Goal: Information Seeking & Learning: Learn about a topic

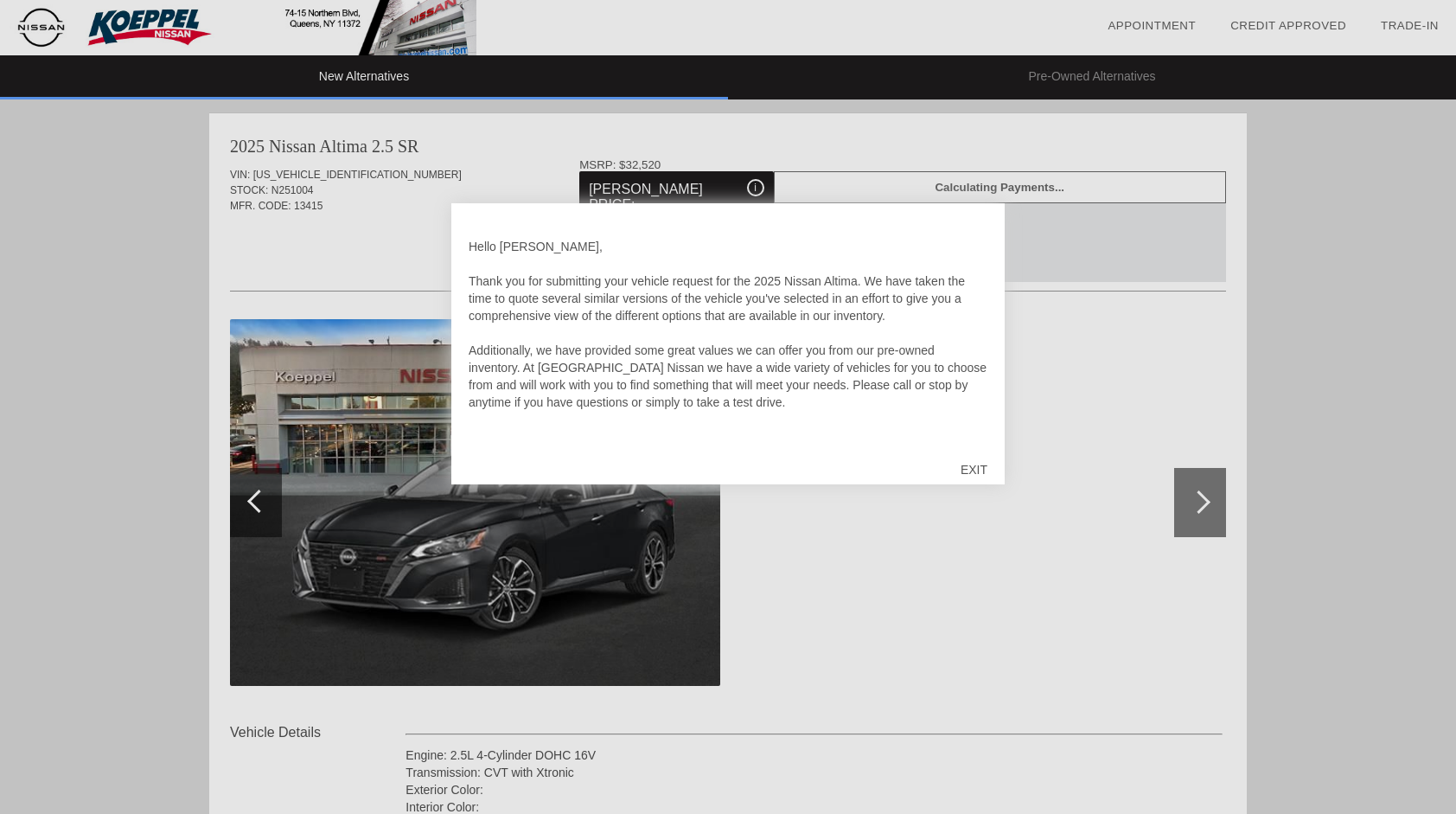
click at [975, 470] on div "EXIT" at bounding box center [973, 469] width 61 height 52
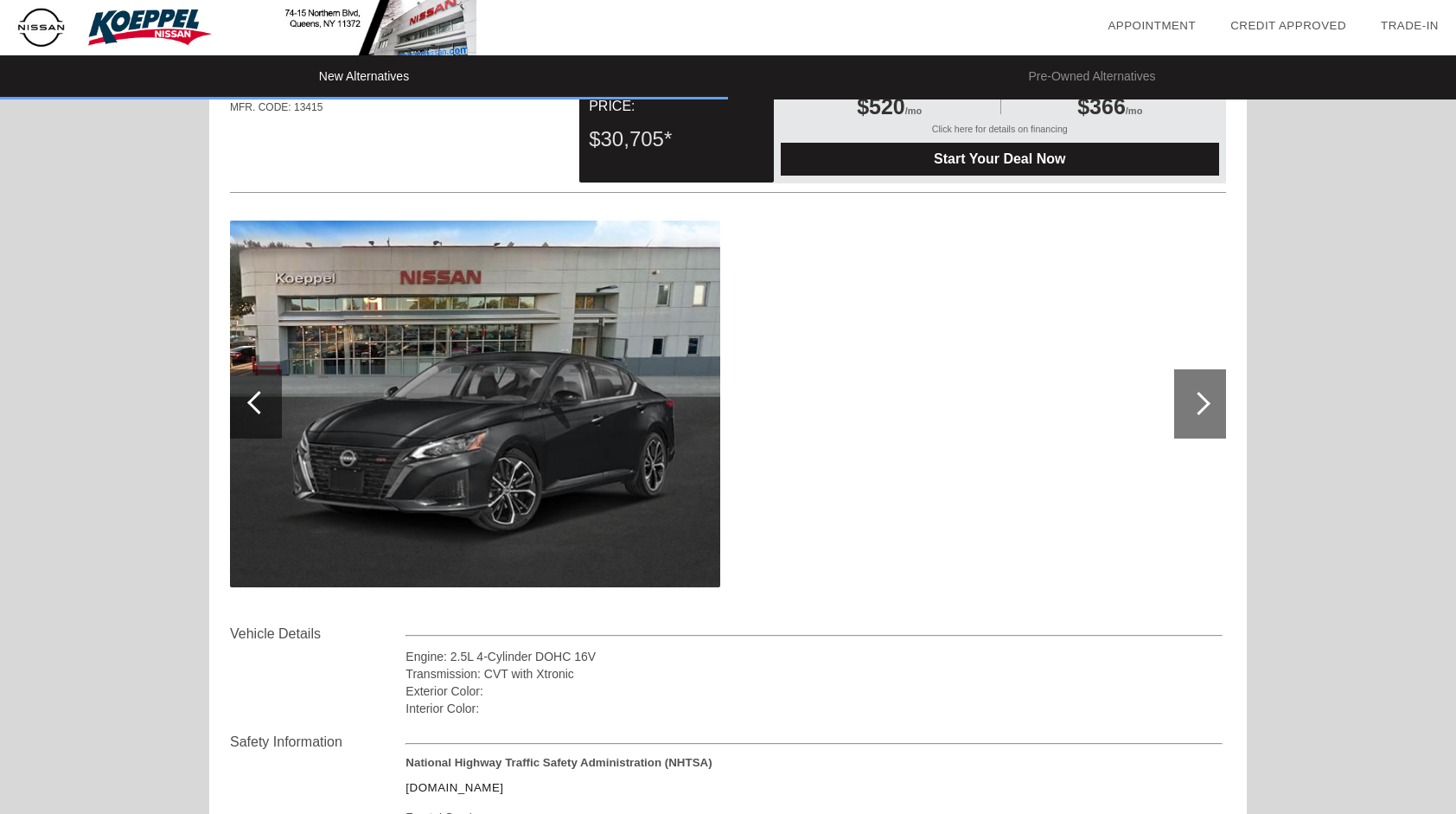
scroll to position [87, 0]
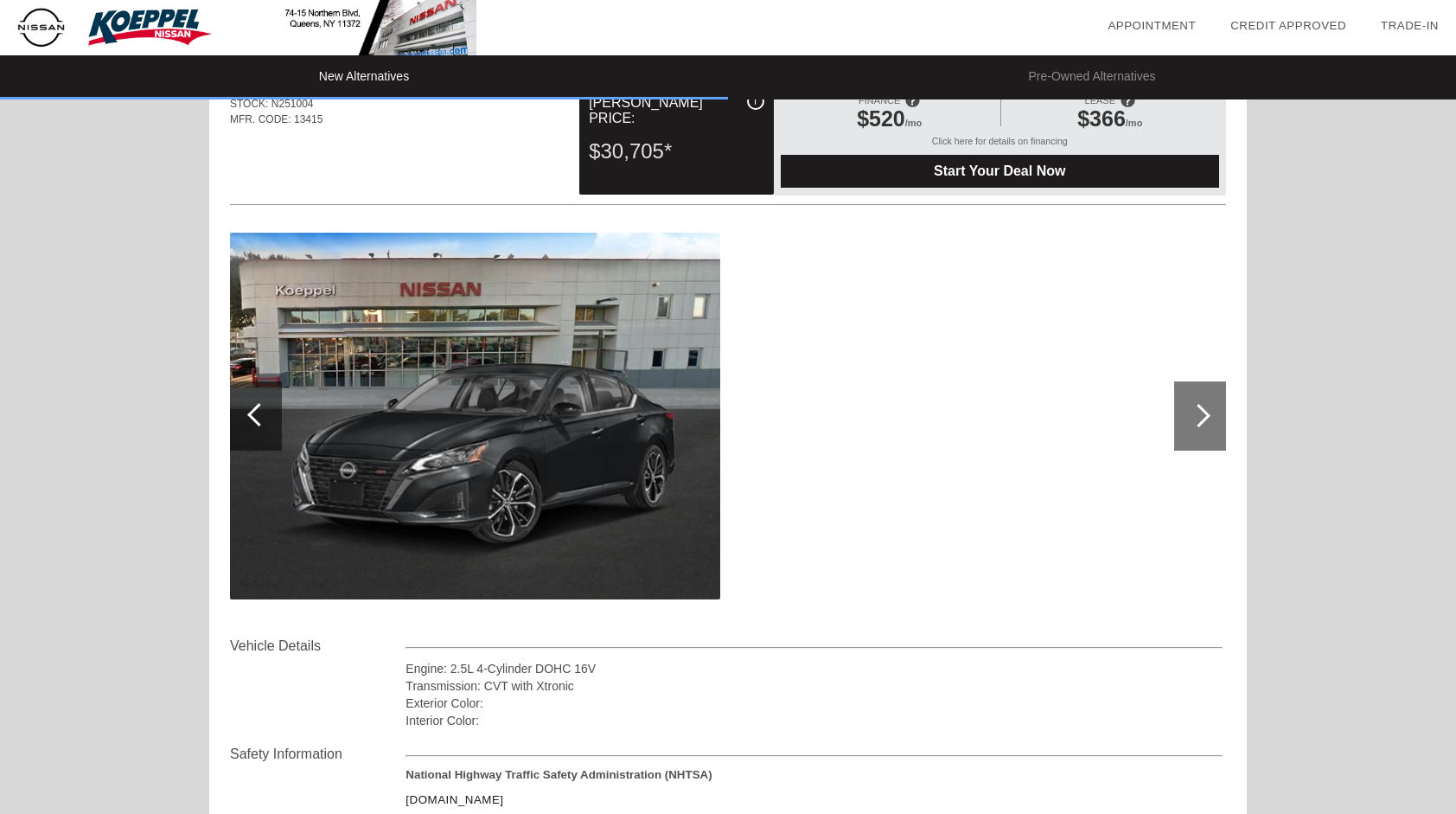
click at [1195, 404] on div at bounding box center [1200, 415] width 52 height 69
click at [1201, 408] on div at bounding box center [1199, 415] width 24 height 24
click at [1202, 408] on div at bounding box center [1199, 415] width 24 height 24
click at [1202, 408] on div at bounding box center [1199, 415] width 24 height 24
click at [489, 431] on img at bounding box center [475, 415] width 490 height 366
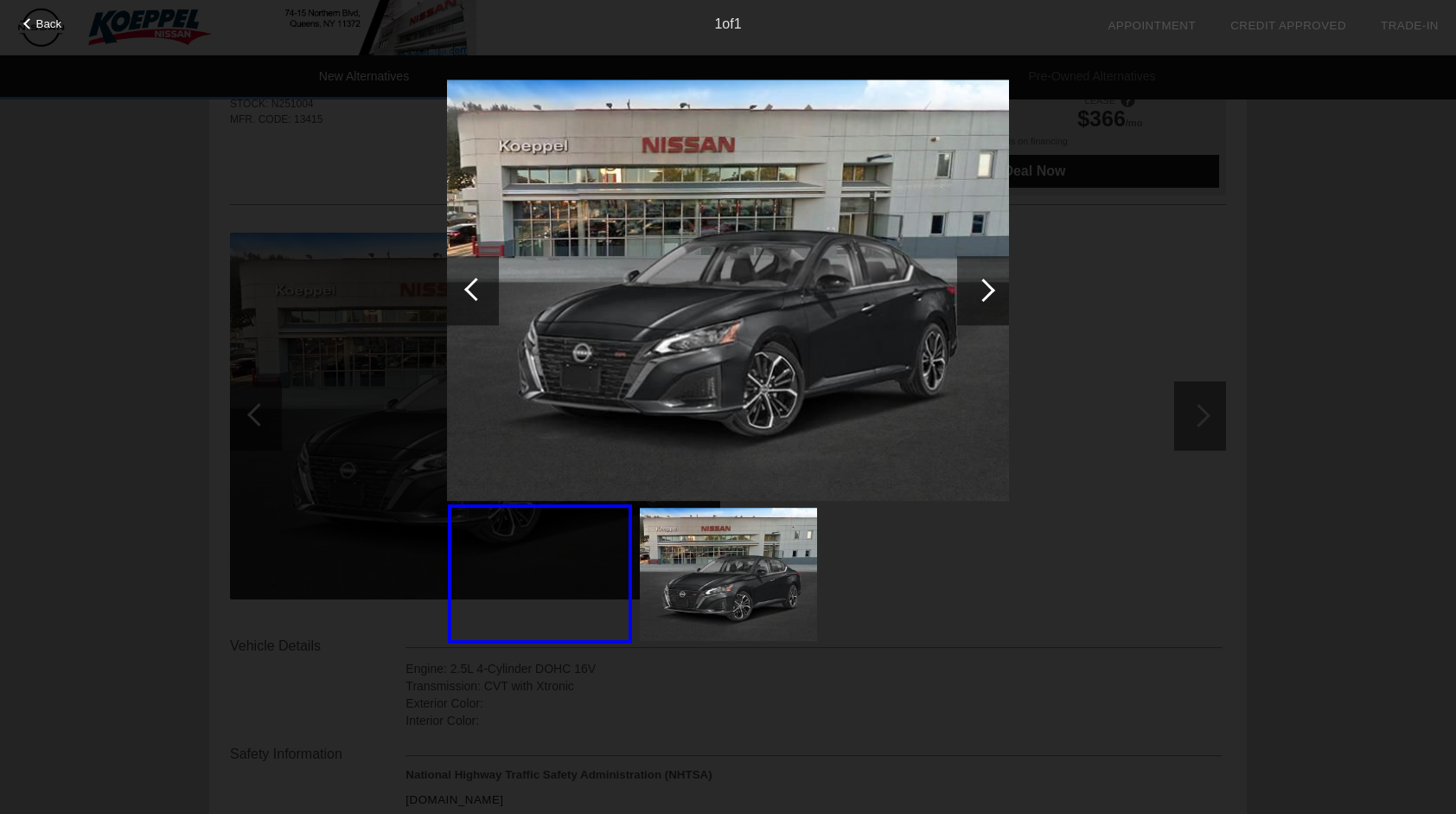
click at [991, 284] on div at bounding box center [983, 290] width 52 height 69
click at [526, 558] on div at bounding box center [539, 574] width 184 height 139
click at [473, 290] on div at bounding box center [476, 289] width 24 height 24
click at [25, 24] on div at bounding box center [29, 24] width 11 height 11
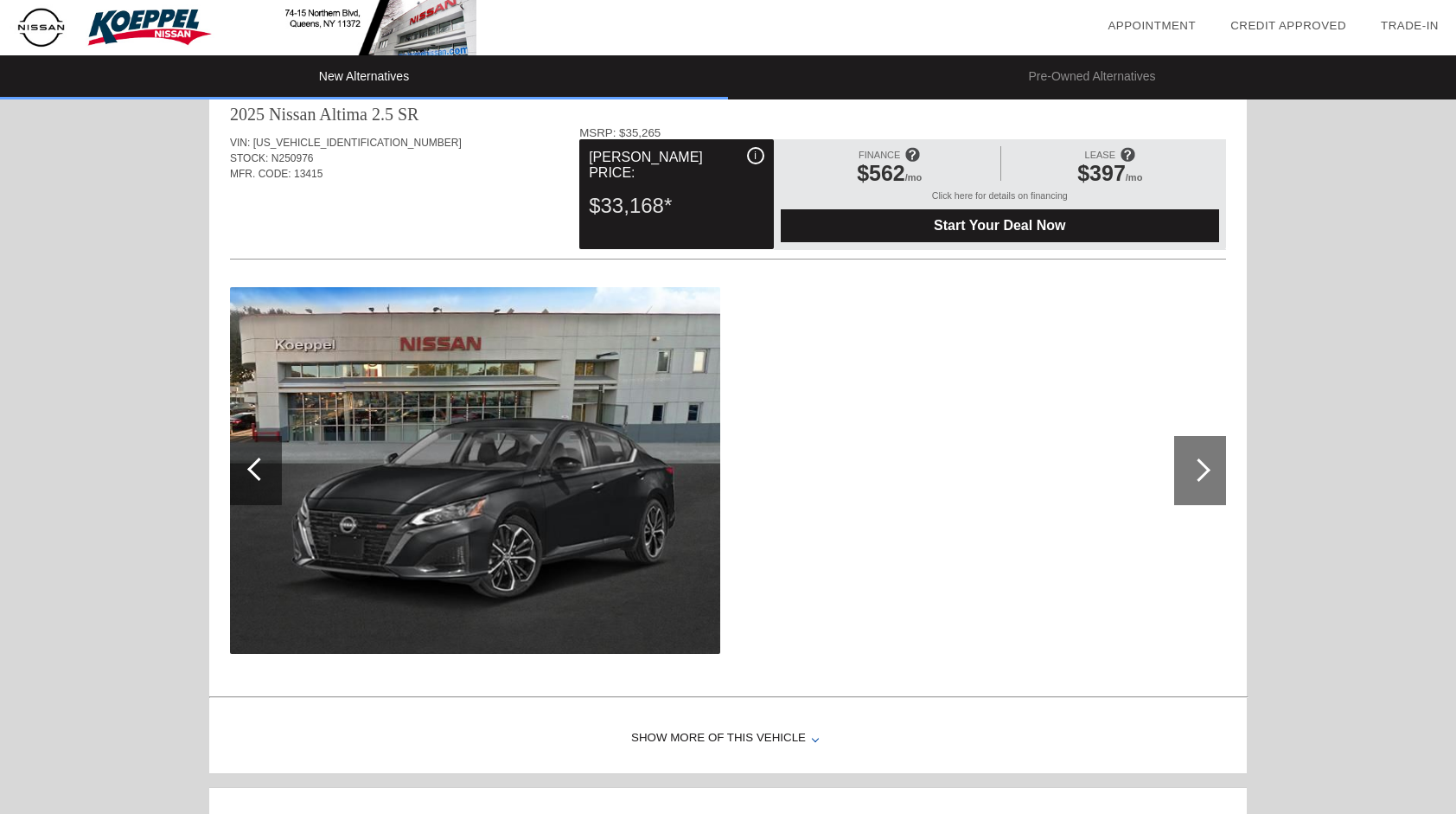
scroll to position [1088, 0]
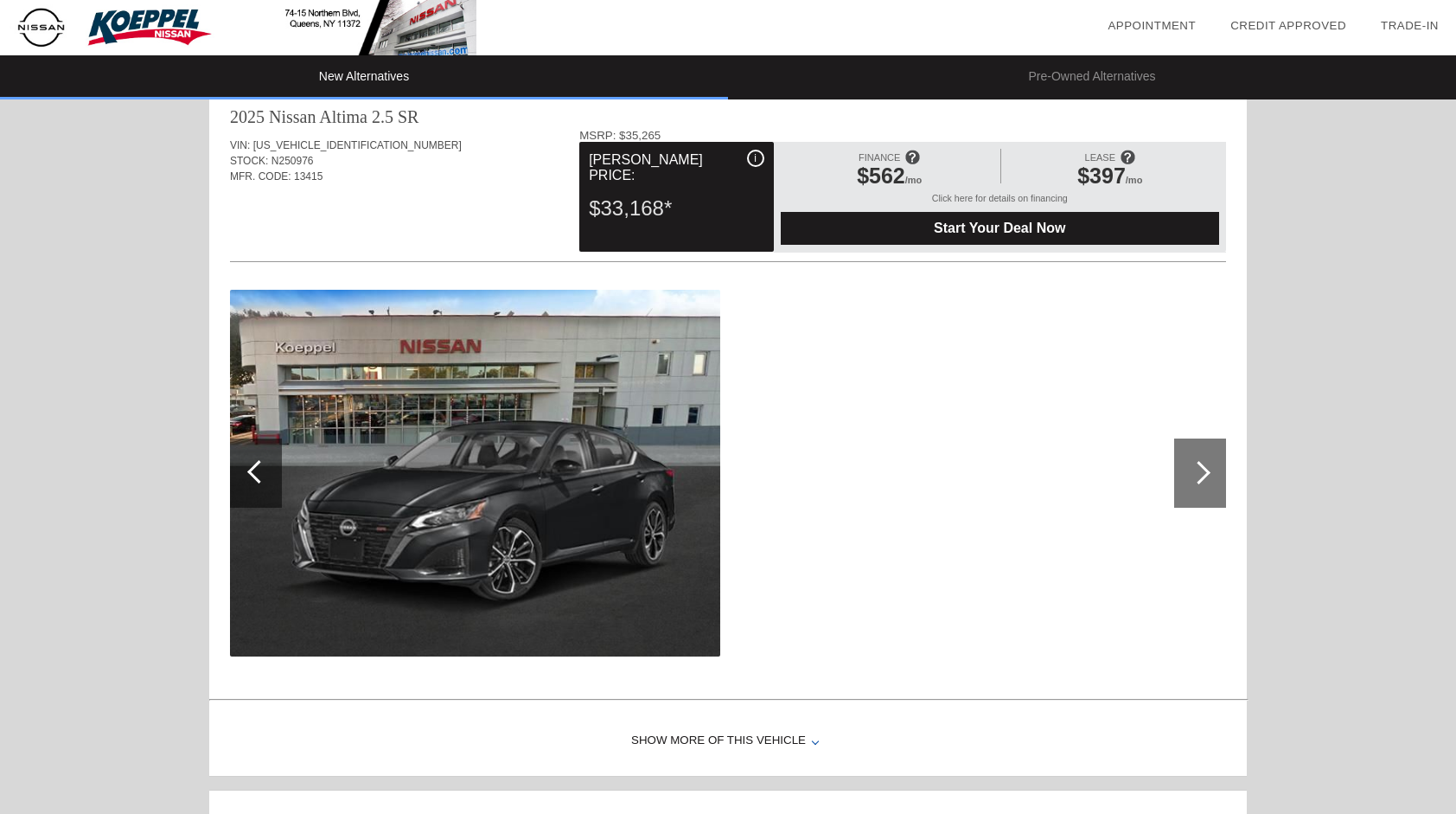
click at [709, 735] on div "Show More of this Vehicle" at bounding box center [728, 741] width 1038 height 69
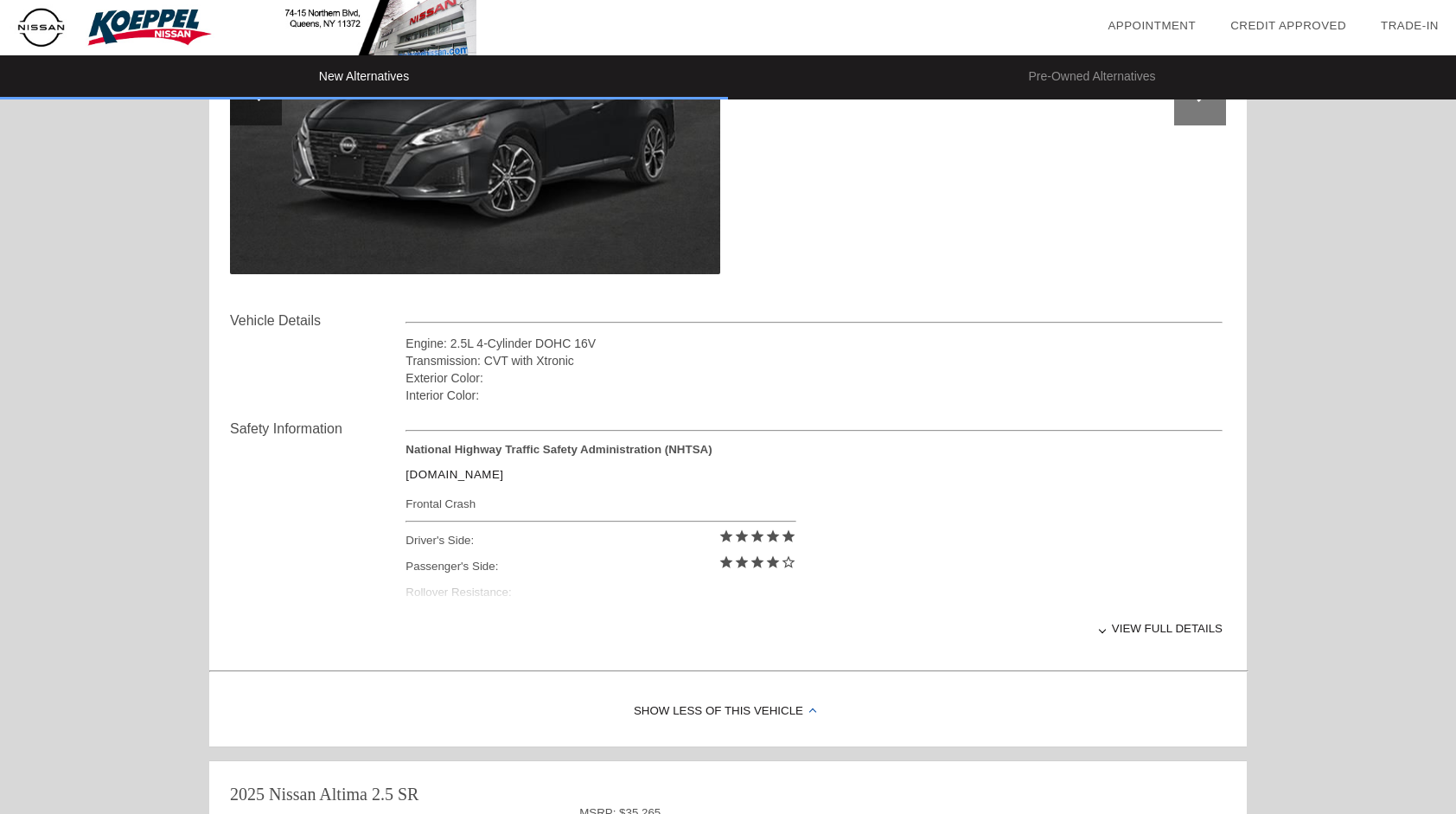
scroll to position [432, 0]
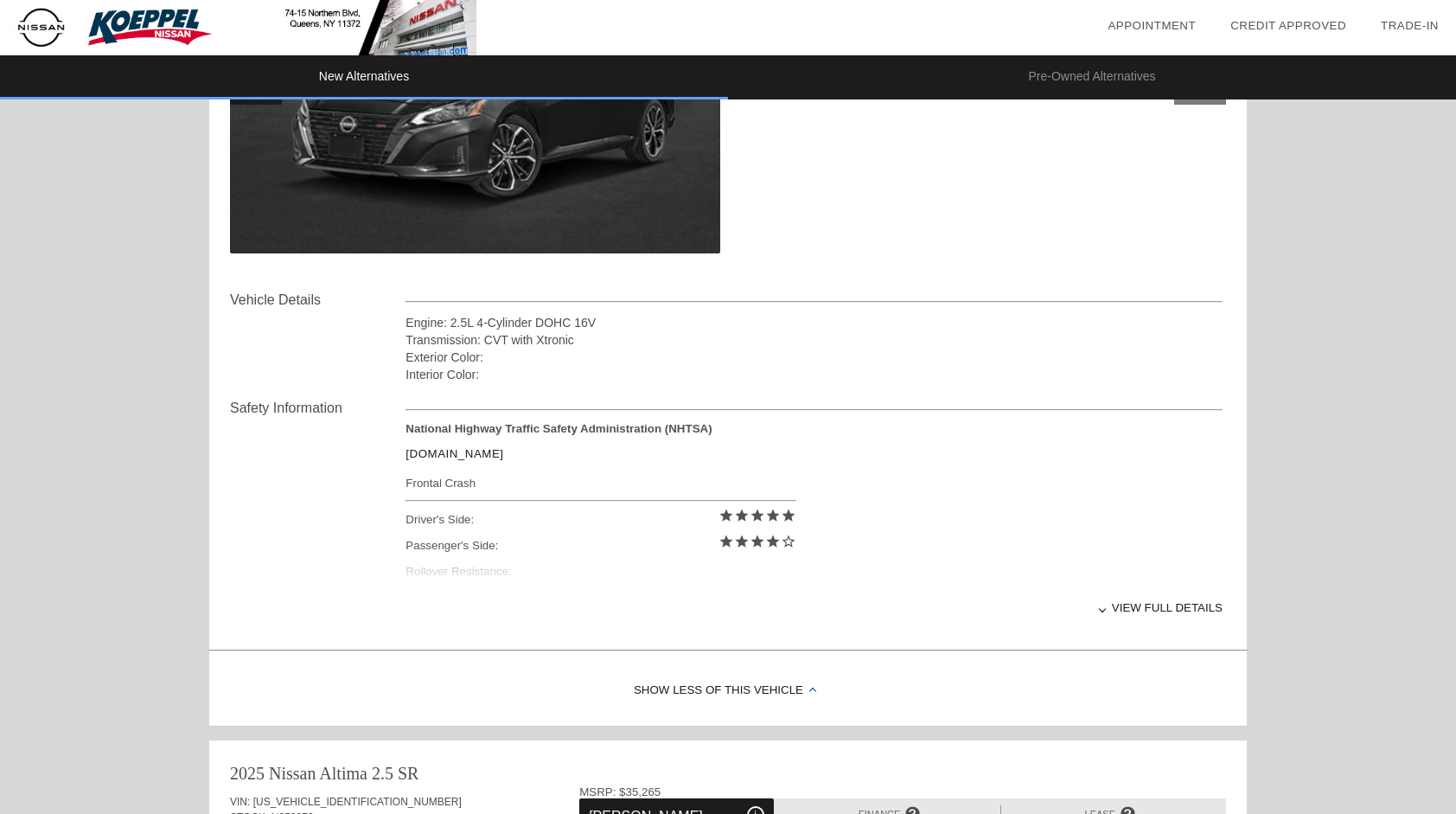
click at [1158, 603] on div "View full details" at bounding box center [813, 607] width 817 height 42
click at [1159, 602] on div "View less details" at bounding box center [813, 607] width 817 height 42
click at [1106, 606] on div at bounding box center [1102, 608] width 7 height 7
click at [1139, 604] on div "View less details" at bounding box center [813, 607] width 817 height 42
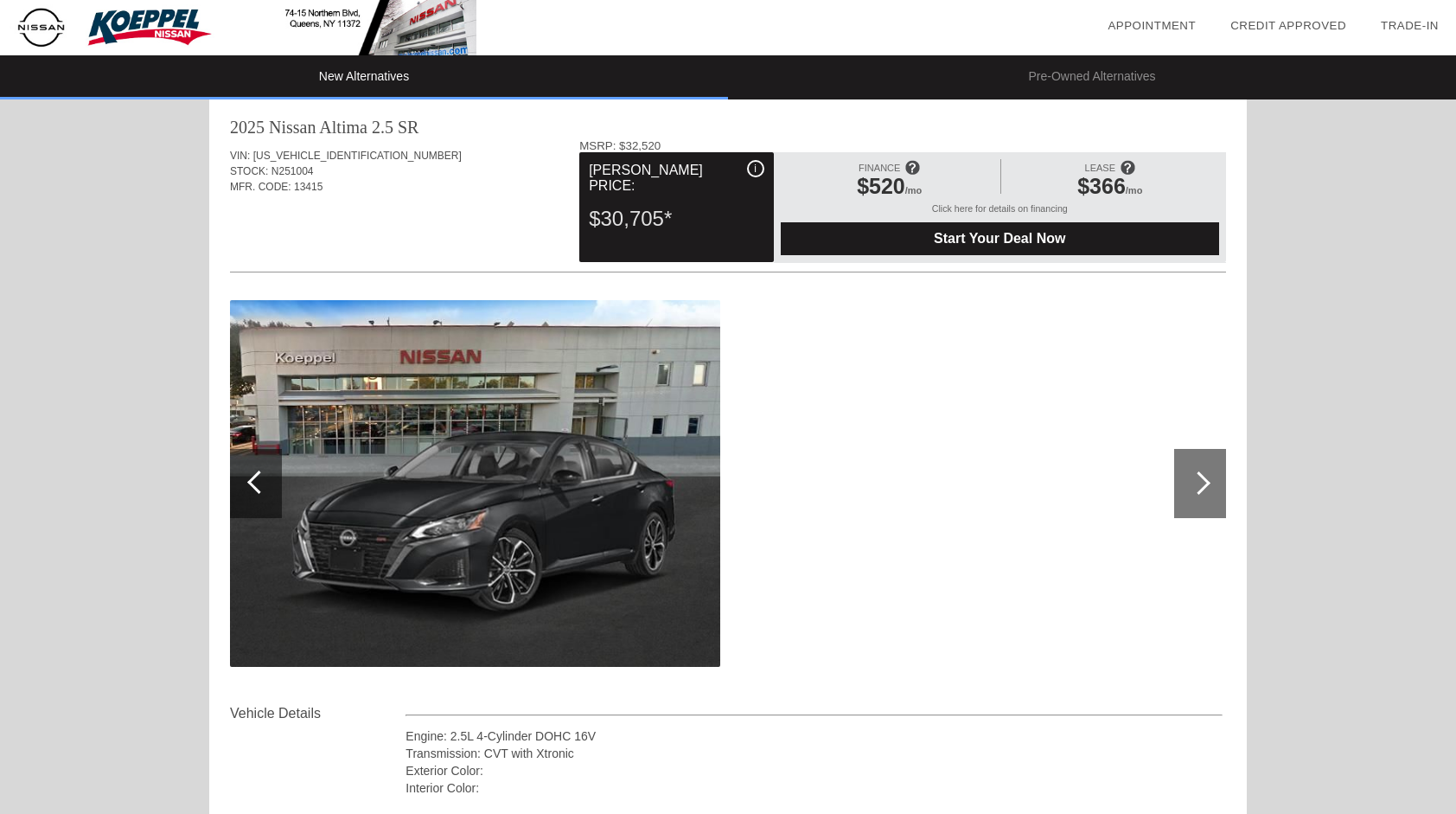
scroll to position [0, 0]
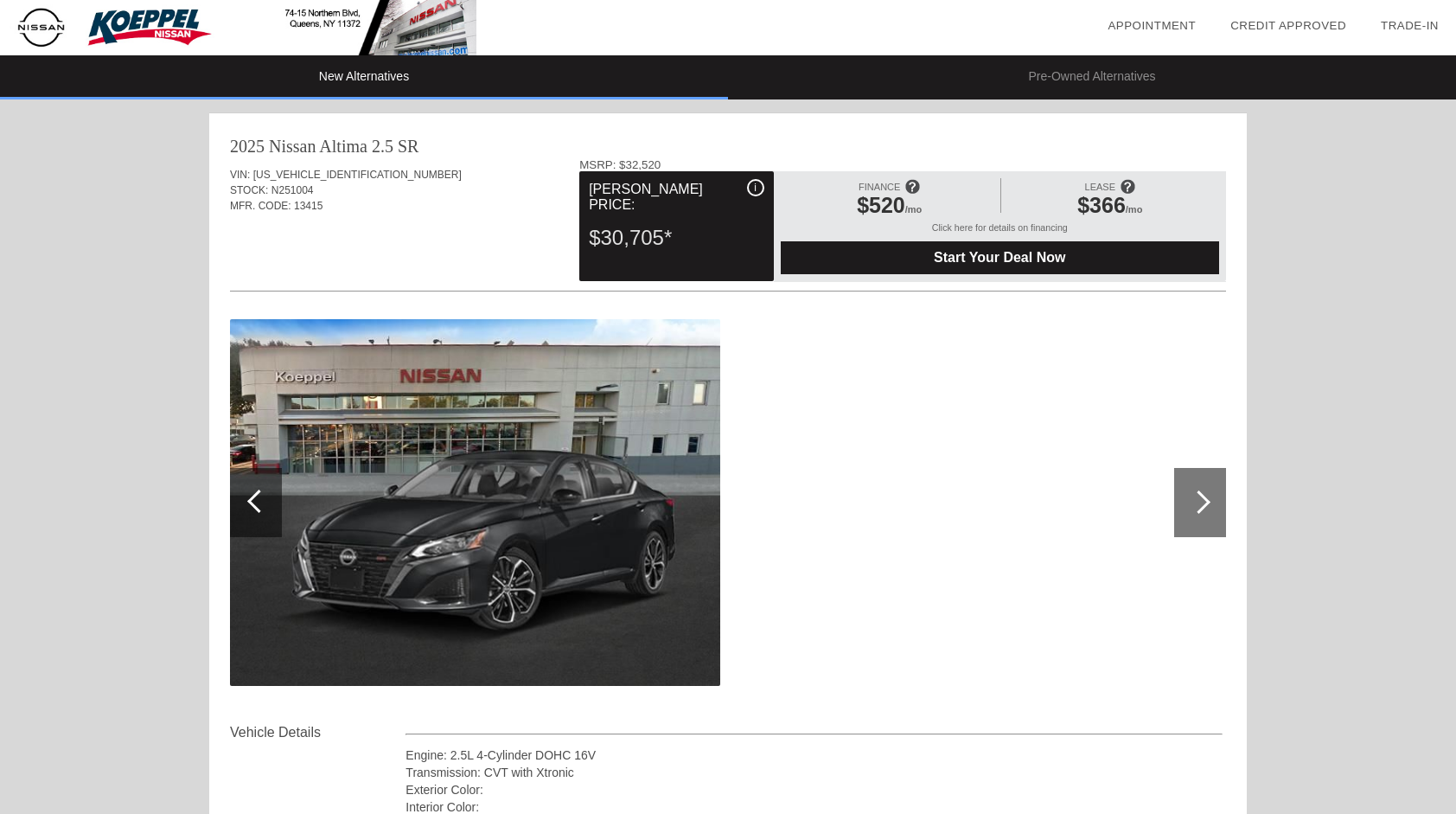
click at [368, 70] on li "New Alternatives" at bounding box center [364, 77] width 728 height 44
click at [259, 498] on div at bounding box center [258, 500] width 24 height 24
click at [256, 498] on div at bounding box center [258, 500] width 24 height 24
click at [1202, 496] on div at bounding box center [1199, 501] width 24 height 24
click at [838, 445] on div at bounding box center [728, 503] width 996 height 377
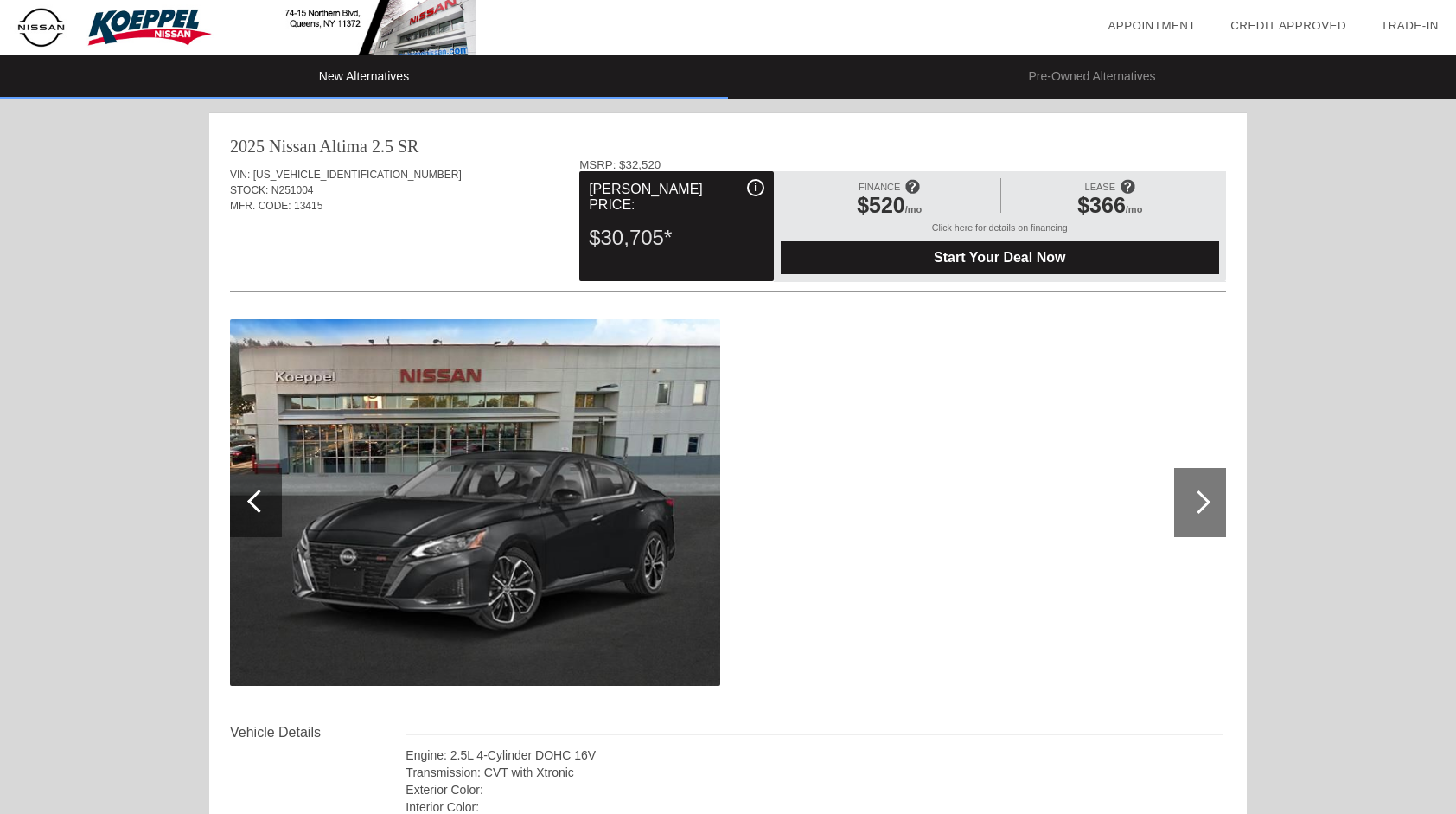
click at [1196, 502] on div at bounding box center [1199, 501] width 24 height 24
click at [1200, 507] on div at bounding box center [1199, 501] width 24 height 24
drag, startPoint x: 1199, startPoint y: 489, endPoint x: 1034, endPoint y: 482, distance: 165.1
click at [1034, 482] on div at bounding box center [728, 503] width 996 height 377
click at [545, 525] on img at bounding box center [475, 502] width 490 height 366
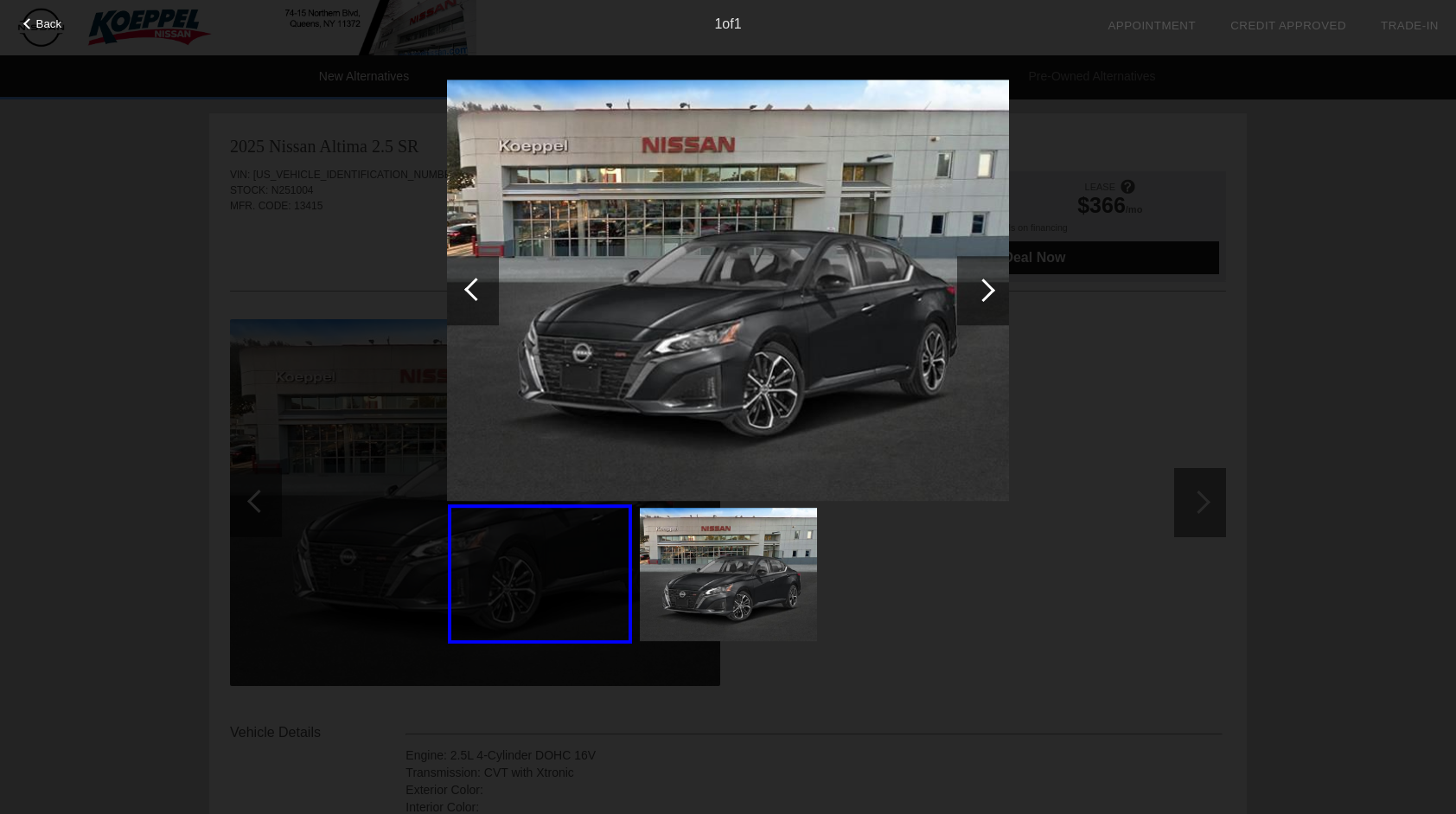
click at [755, 581] on img at bounding box center [728, 574] width 177 height 133
click at [466, 290] on div at bounding box center [472, 290] width 52 height 69
click at [26, 24] on div at bounding box center [29, 24] width 11 height 11
